Goal: Information Seeking & Learning: Learn about a topic

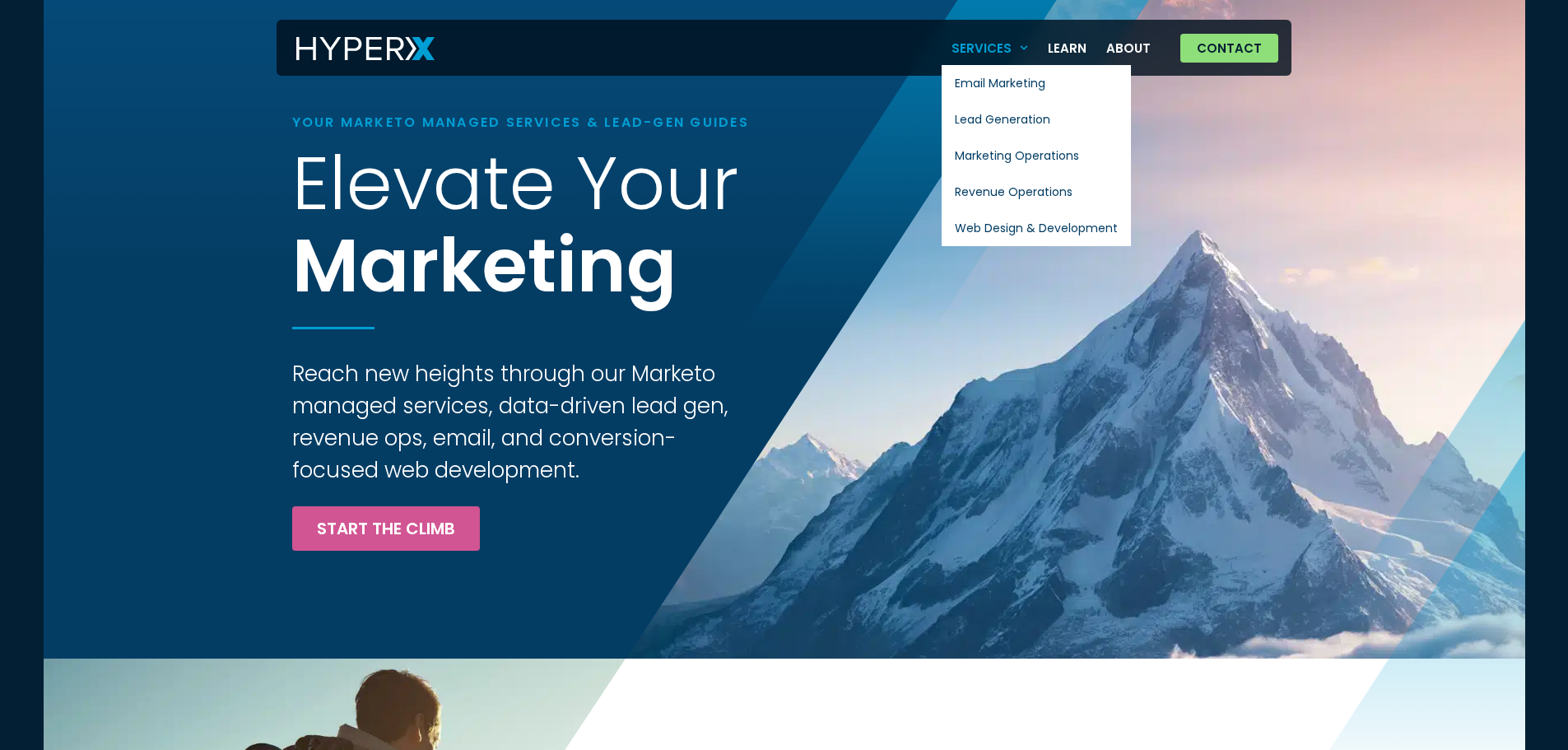
click at [1001, 44] on link "Services" at bounding box center [990, 48] width 97 height 34
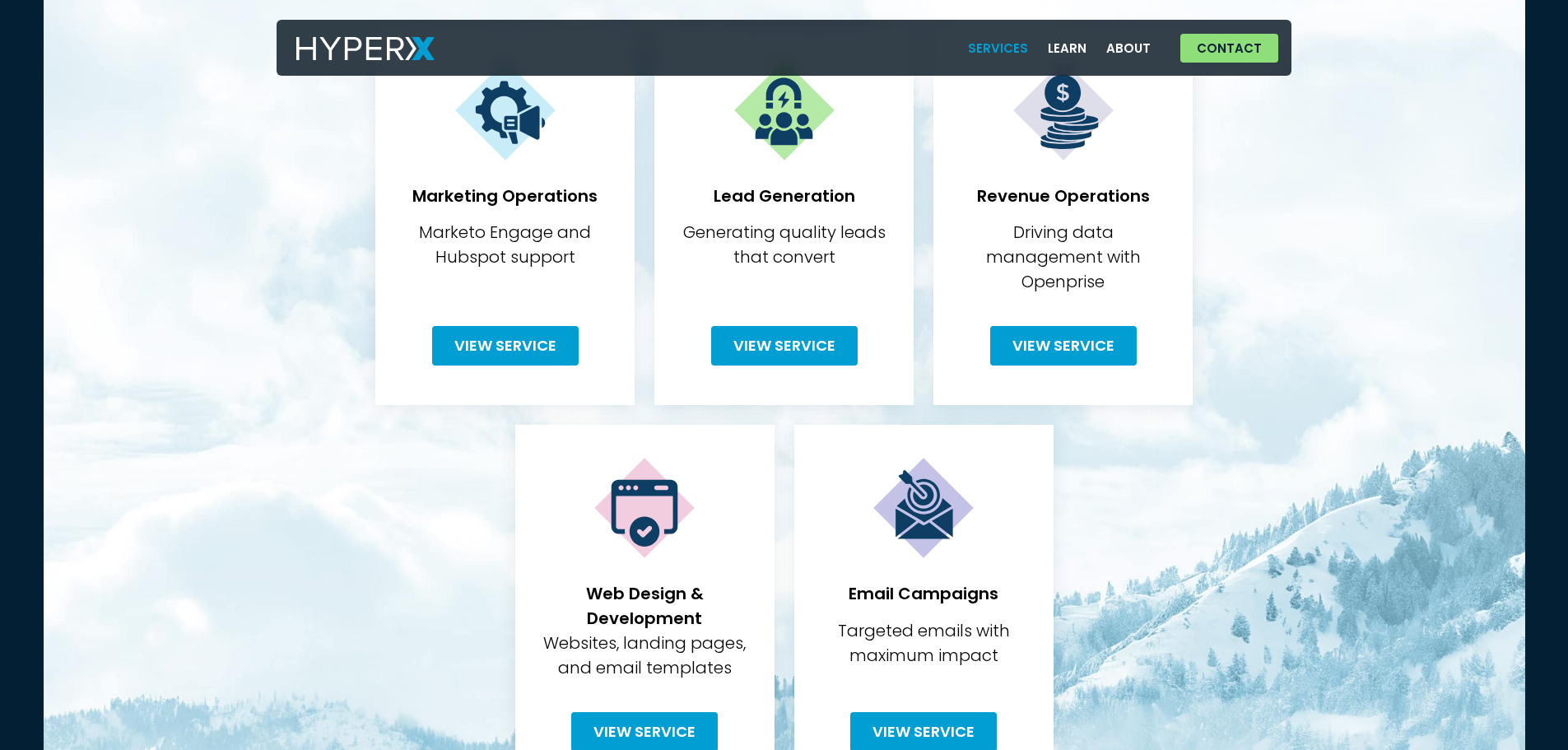
scroll to position [494, 0]
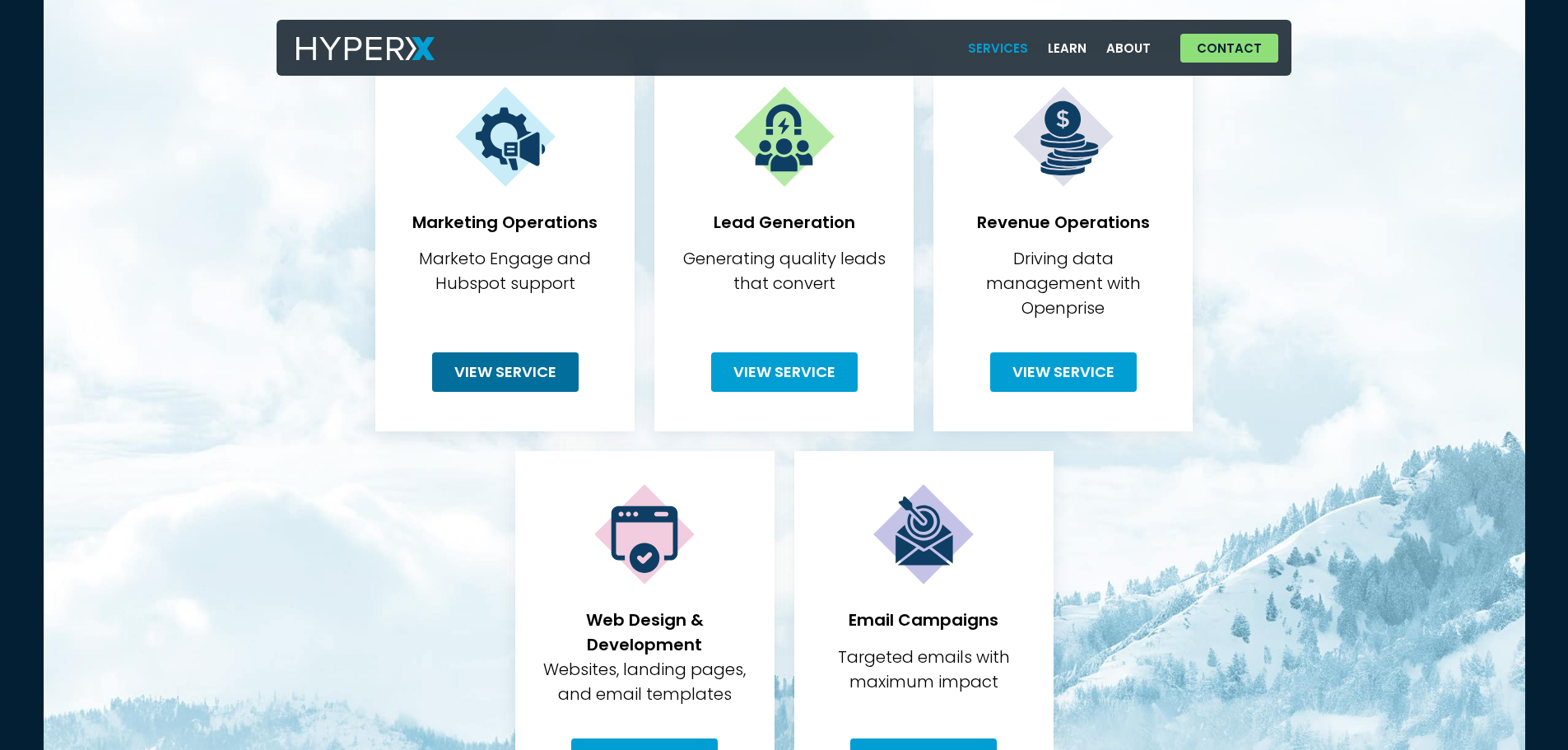
click at [505, 365] on span "View Service" at bounding box center [505, 372] width 102 height 15
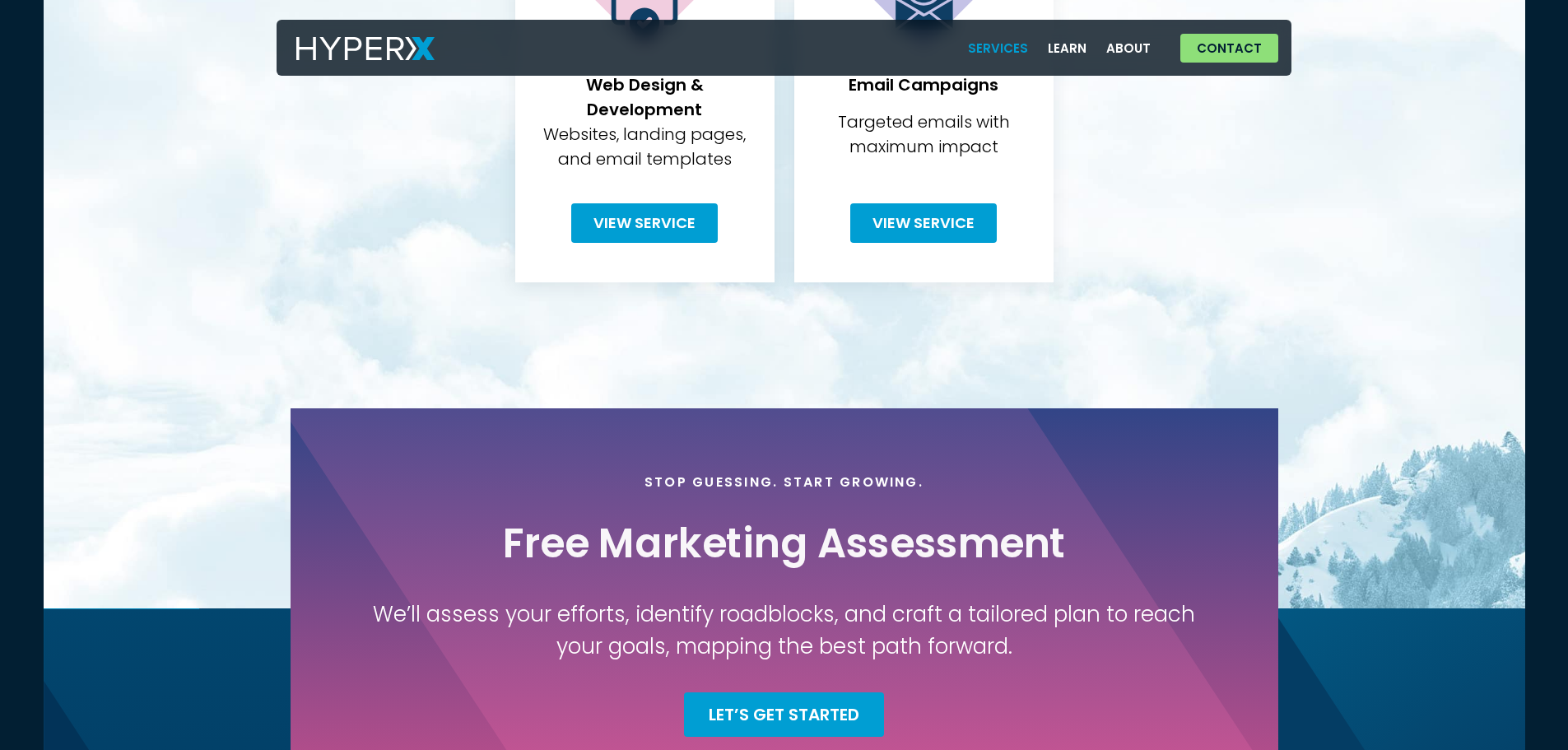
scroll to position [1318, 0]
